Goal: Task Accomplishment & Management: Use online tool/utility

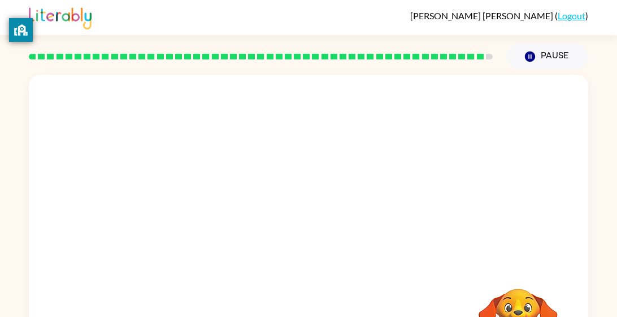
scroll to position [51, 0]
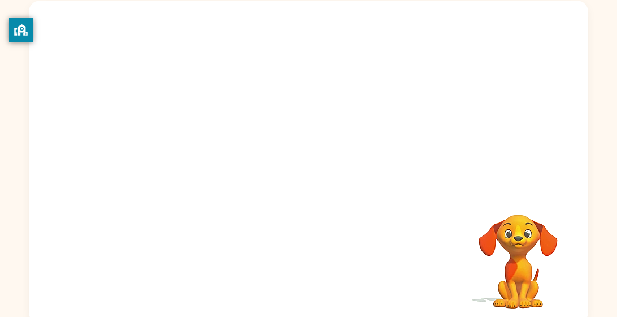
scroll to position [81, 0]
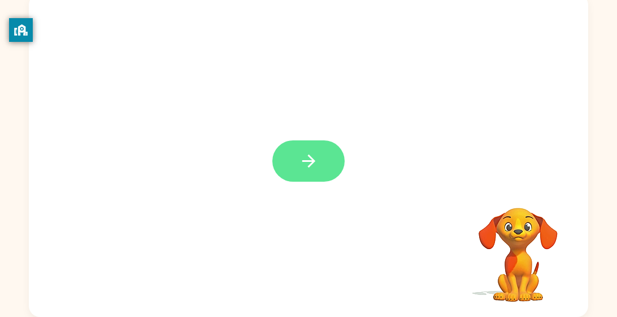
click at [308, 158] on icon "button" at bounding box center [309, 161] width 20 height 20
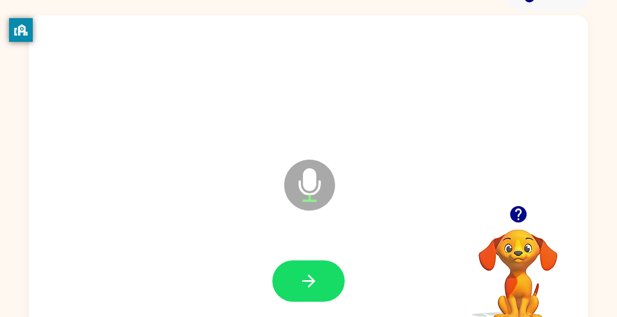
scroll to position [60, 0]
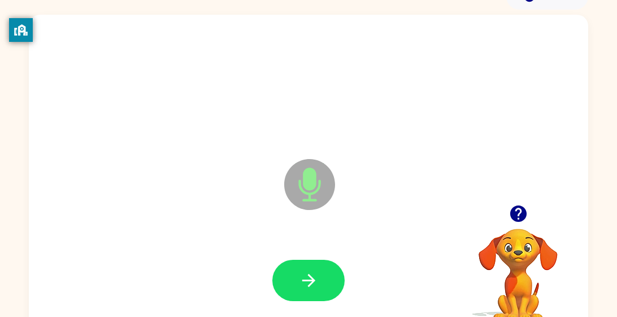
click at [307, 155] on icon at bounding box center [310, 158] width 28 height 85
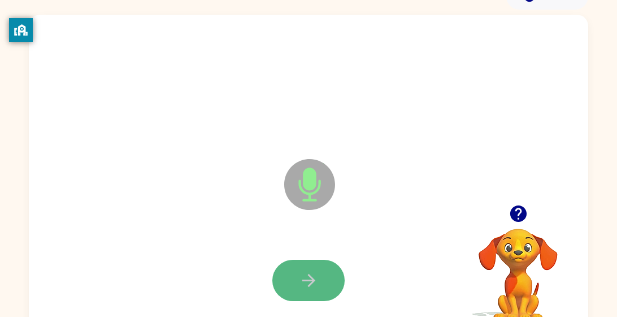
click at [314, 269] on button "button" at bounding box center [309, 280] width 72 height 41
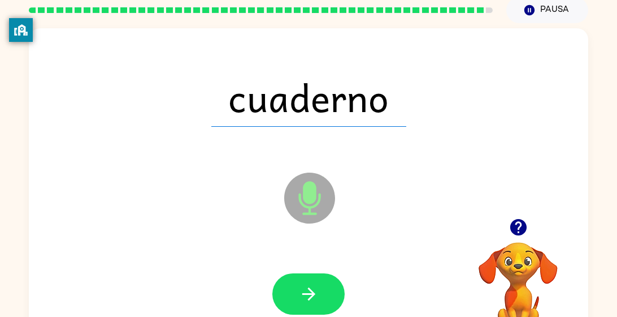
scroll to position [49, 0]
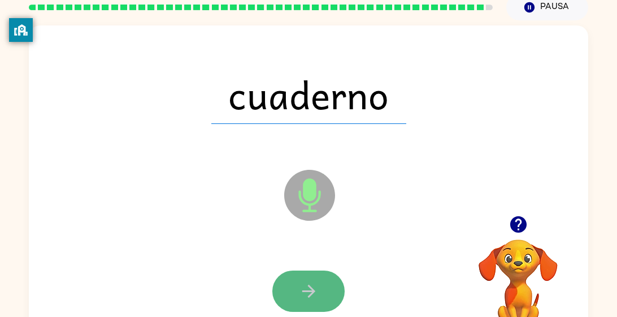
click at [321, 280] on button "button" at bounding box center [309, 290] width 72 height 41
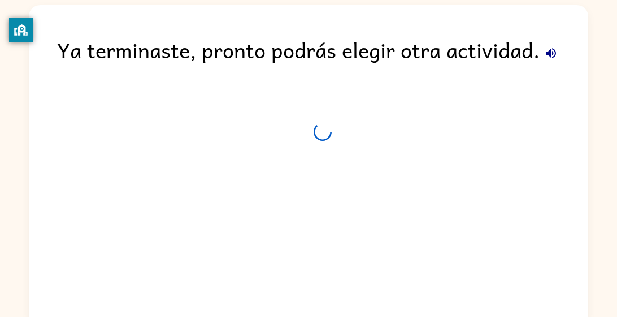
scroll to position [39, 0]
